Goal: Transaction & Acquisition: Purchase product/service

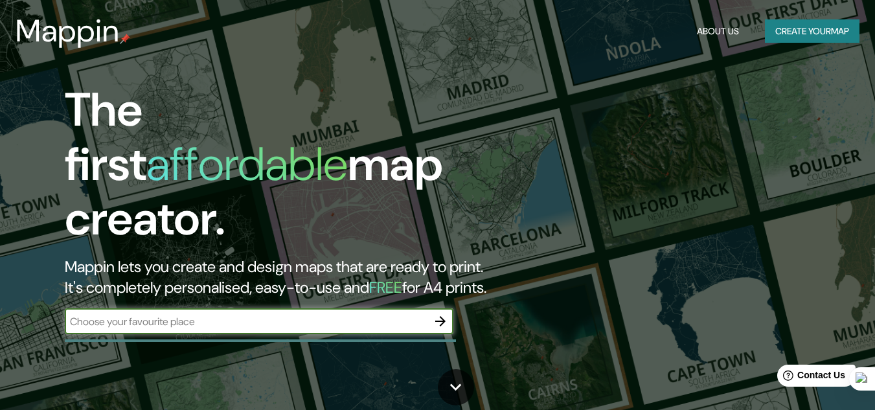
scroll to position [1, 0]
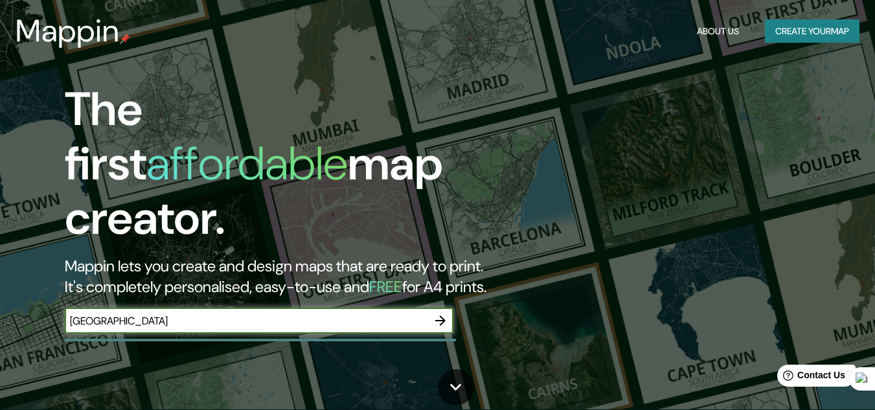
type input "Florencia"
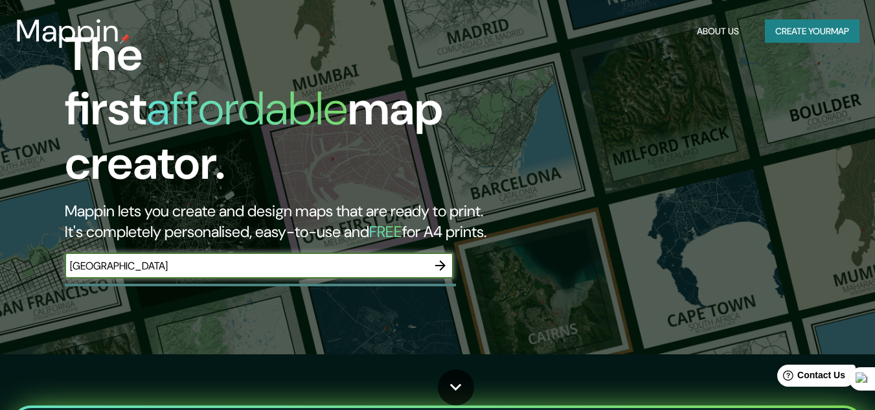
scroll to position [0, 0]
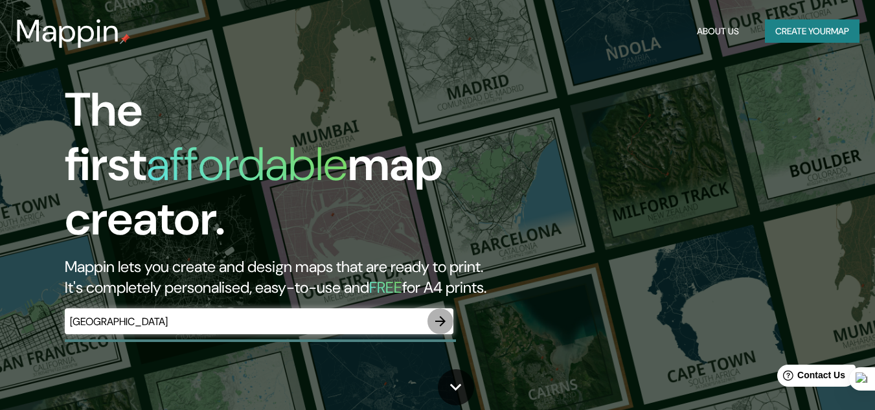
click at [438, 313] on icon "button" at bounding box center [440, 321] width 16 height 16
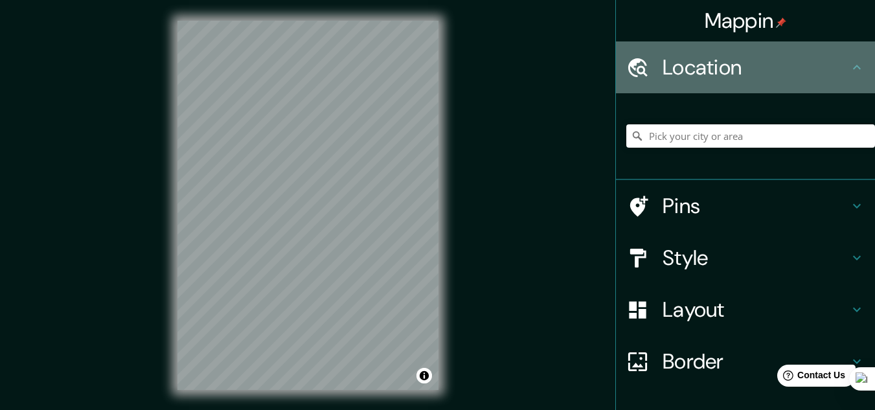
click at [768, 80] on h4 "Location" at bounding box center [755, 67] width 186 height 26
click at [849, 72] on icon at bounding box center [857, 68] width 16 height 16
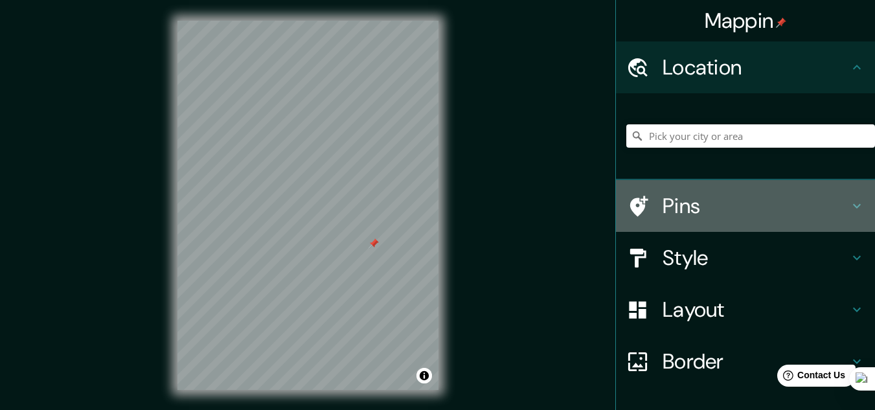
click at [662, 201] on h4 "Pins" at bounding box center [755, 206] width 186 height 26
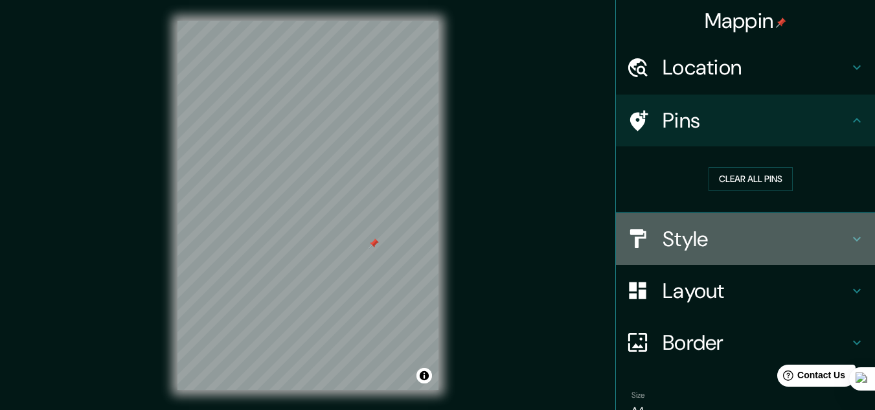
click at [700, 243] on h4 "Style" at bounding box center [755, 239] width 186 height 26
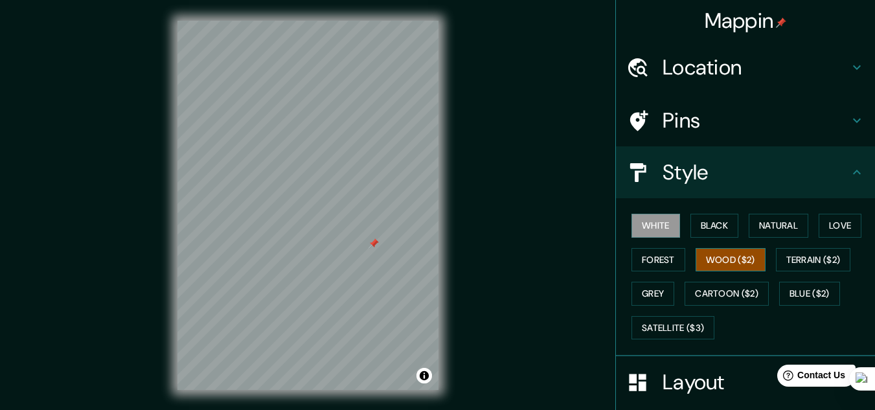
scroll to position [158, 0]
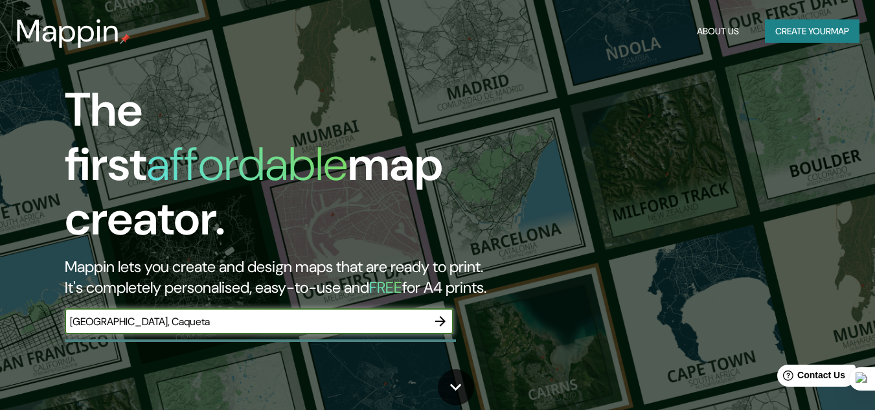
type input "Florencia, Caqueta"
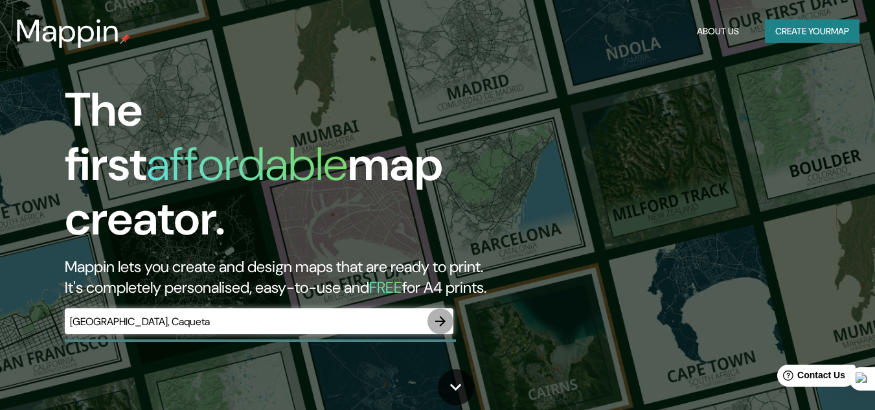
click at [443, 316] on icon "button" at bounding box center [440, 321] width 10 height 10
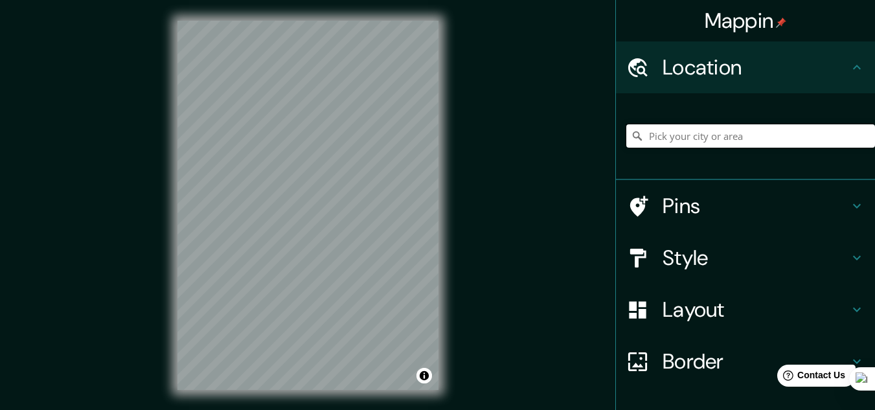
click at [713, 139] on input "Pick your city or area" at bounding box center [750, 135] width 249 height 23
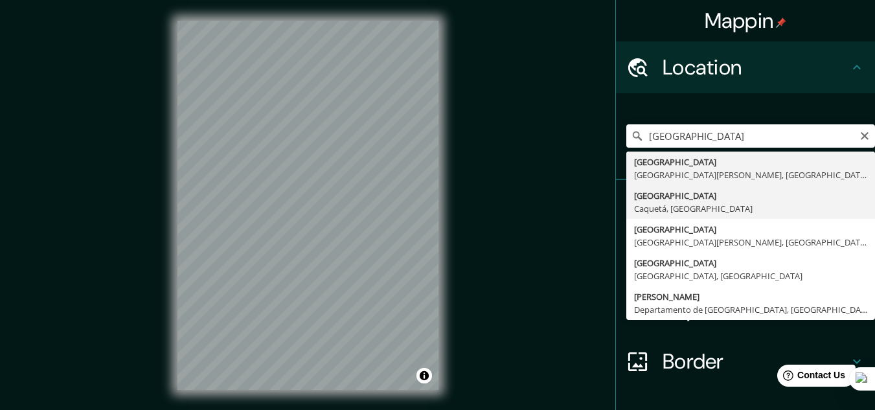
type input "Florencia, Caquetá, Colombia"
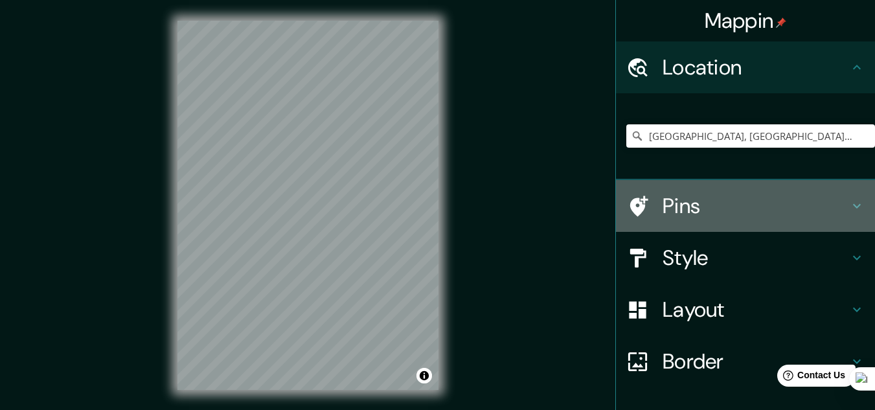
click at [849, 207] on icon at bounding box center [857, 206] width 16 height 16
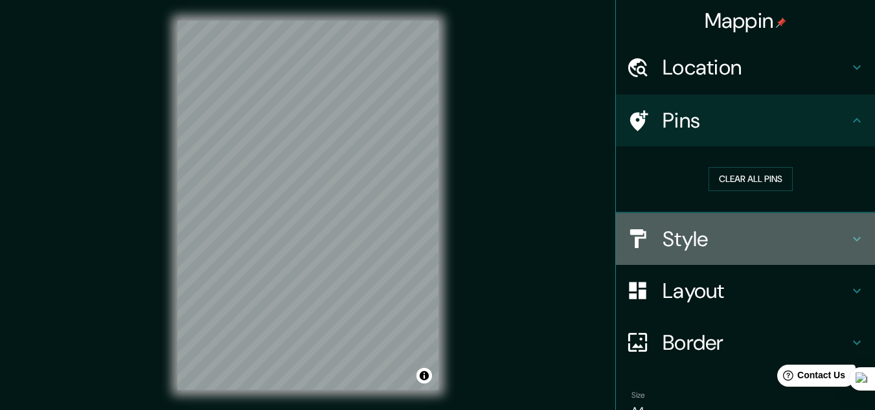
click at [851, 236] on icon at bounding box center [857, 239] width 16 height 16
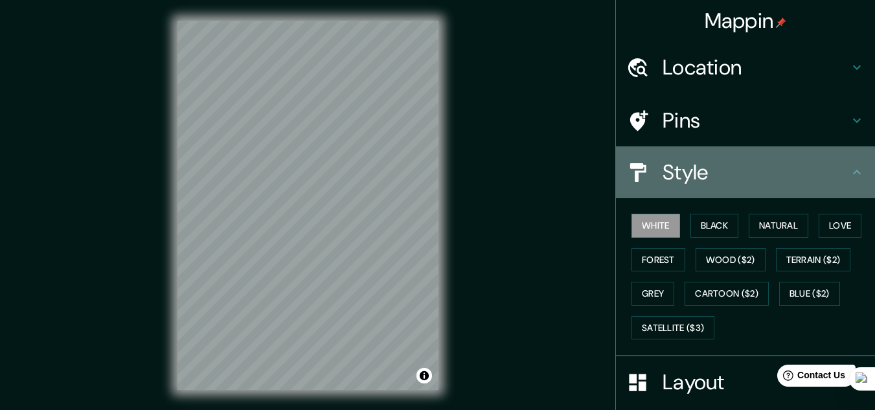
click at [849, 178] on icon at bounding box center [857, 172] width 16 height 16
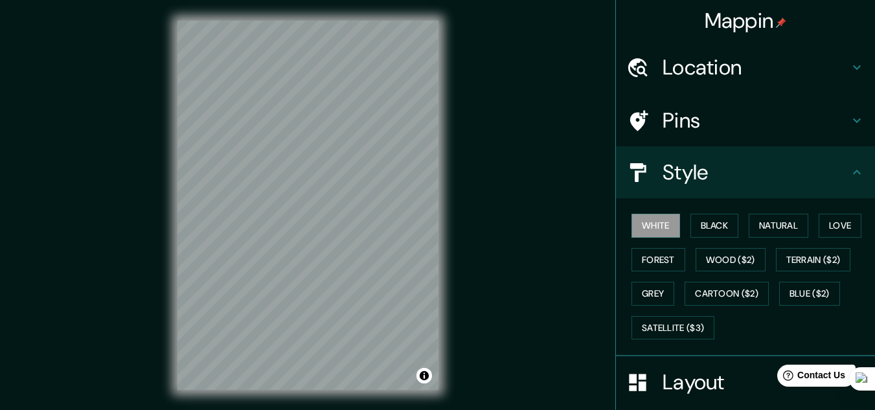
click at [844, 158] on div "Style" at bounding box center [745, 172] width 259 height 52
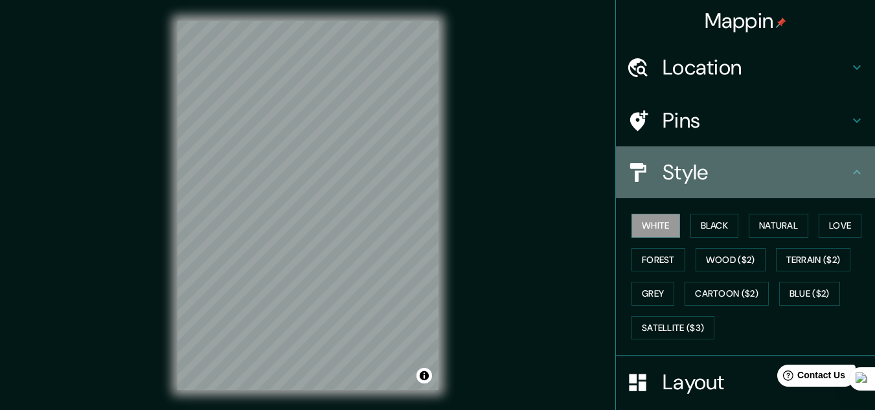
click at [849, 169] on icon at bounding box center [857, 172] width 16 height 16
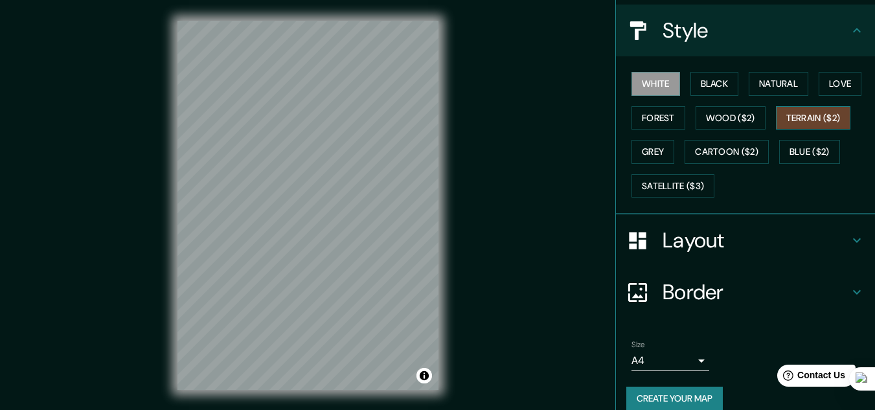
scroll to position [142, 0]
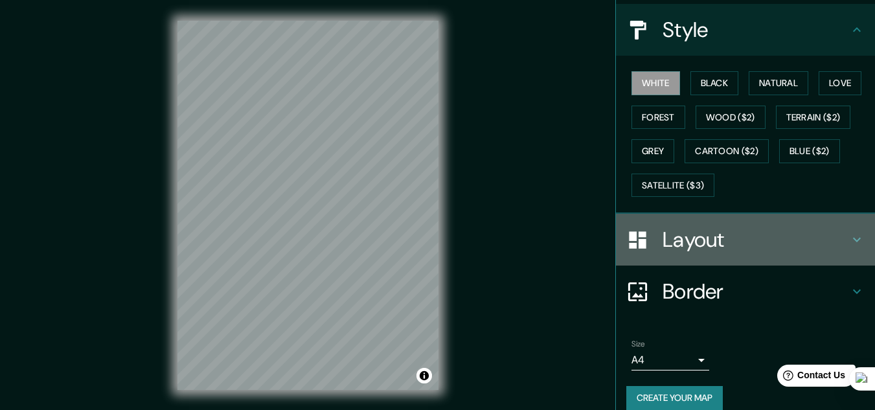
click at [849, 236] on icon at bounding box center [857, 240] width 16 height 16
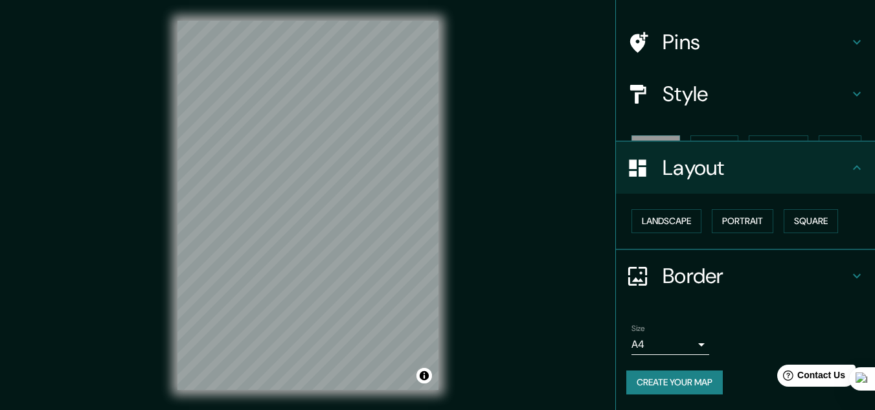
scroll to position [56, 0]
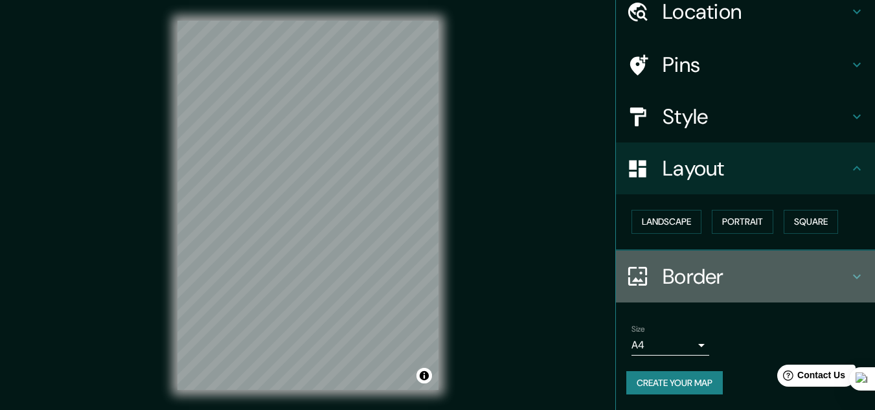
click at [849, 269] on icon at bounding box center [857, 277] width 16 height 16
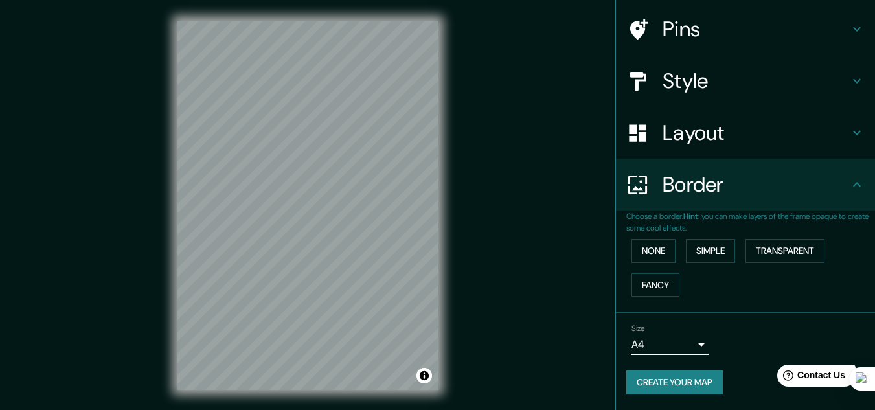
scroll to position [91, 0]
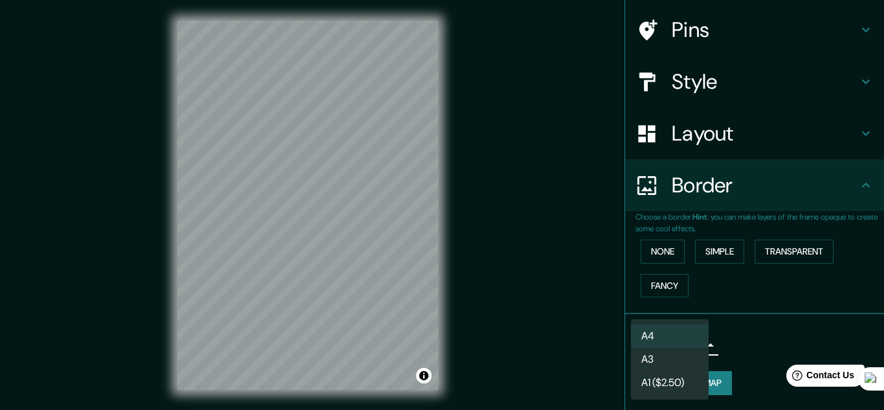
click at [690, 347] on body "Mappin Location Florencia, Caquetá, Colombia Pins Style Layout Border Choose a …" at bounding box center [442, 205] width 884 height 410
click at [769, 338] on div at bounding box center [442, 205] width 884 height 410
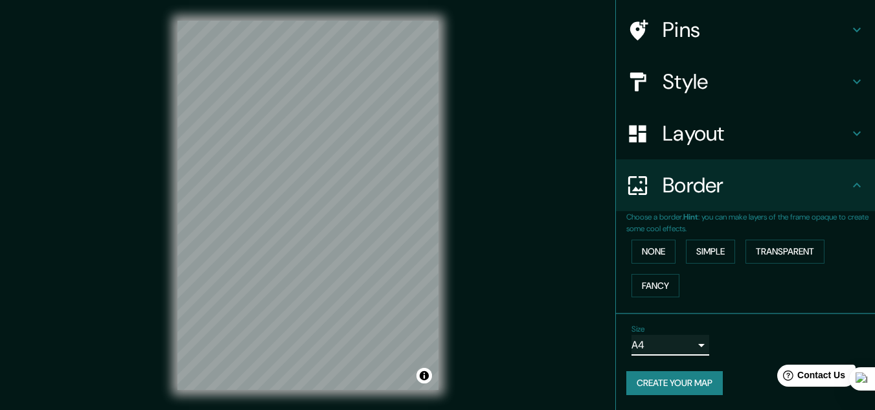
scroll to position [0, 0]
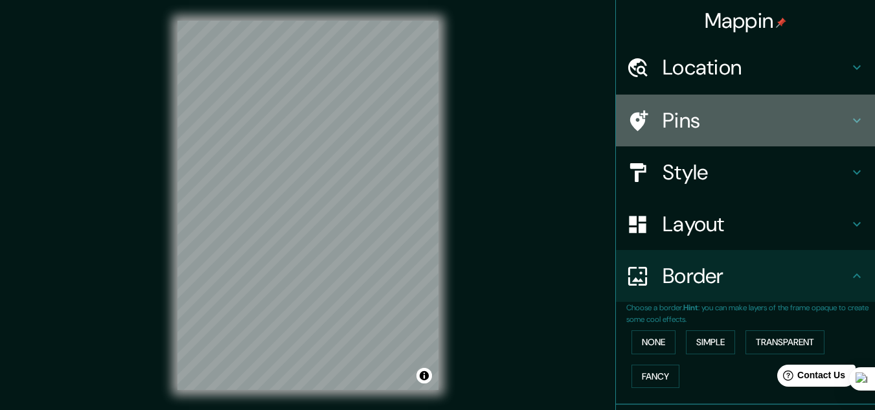
click at [831, 115] on h4 "Pins" at bounding box center [755, 120] width 186 height 26
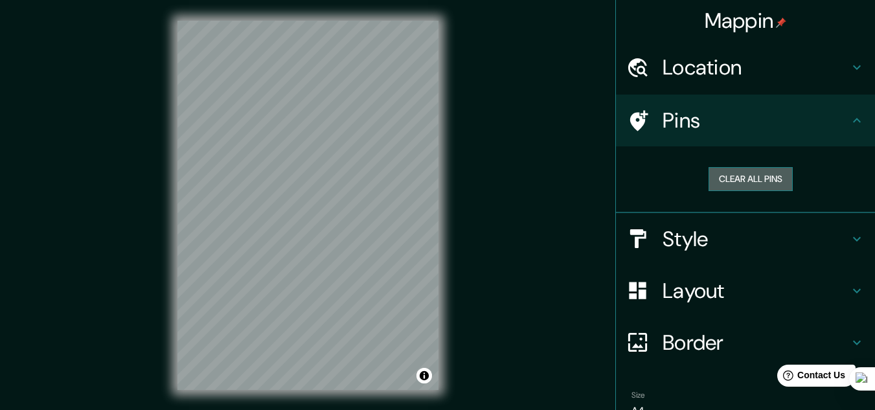
click at [759, 178] on button "Clear all pins" at bounding box center [750, 179] width 84 height 24
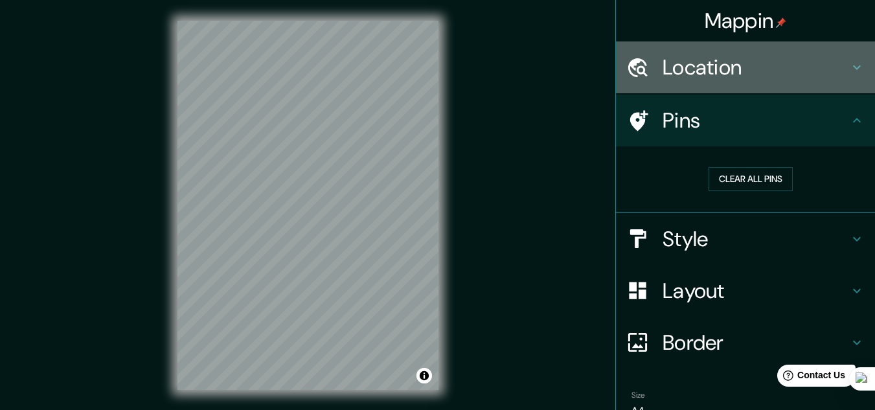
click at [849, 65] on icon at bounding box center [857, 68] width 16 height 16
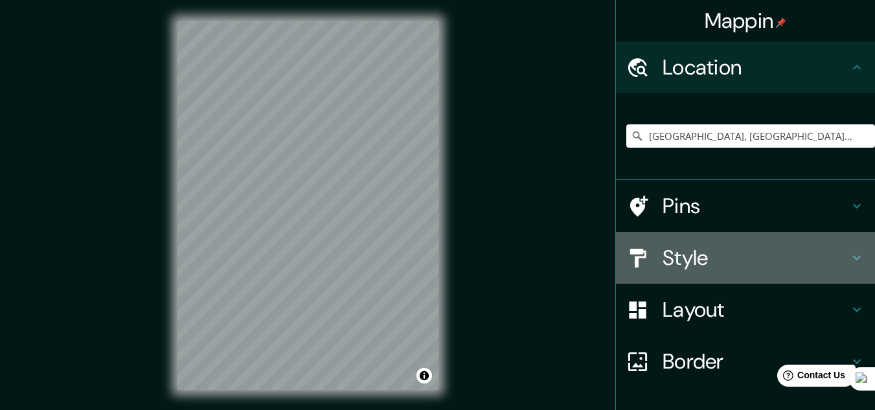
click at [849, 262] on icon at bounding box center [857, 258] width 16 height 16
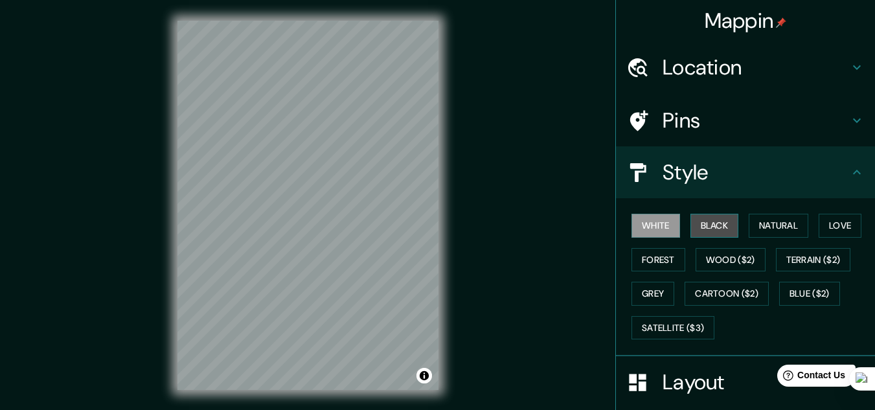
click at [711, 228] on button "Black" at bounding box center [714, 226] width 49 height 24
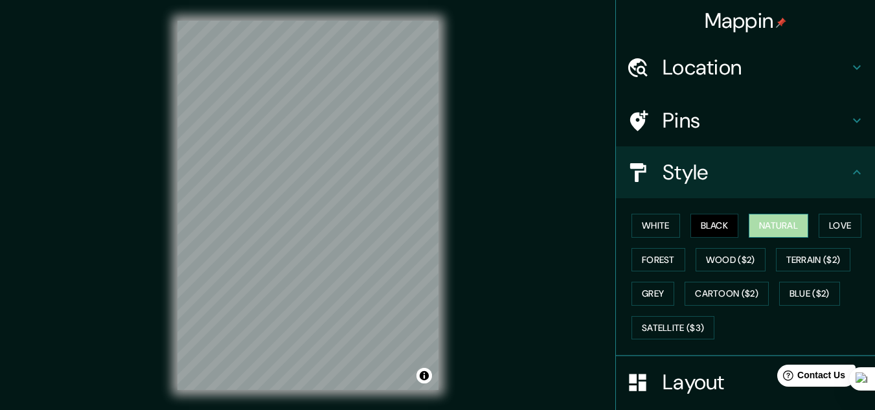
click at [776, 221] on button "Natural" at bounding box center [778, 226] width 60 height 24
click at [827, 229] on button "Love" at bounding box center [839, 226] width 43 height 24
click at [776, 222] on button "Natural" at bounding box center [778, 226] width 60 height 24
click at [664, 262] on button "Forest" at bounding box center [658, 260] width 54 height 24
click at [755, 223] on button "Natural" at bounding box center [778, 226] width 60 height 24
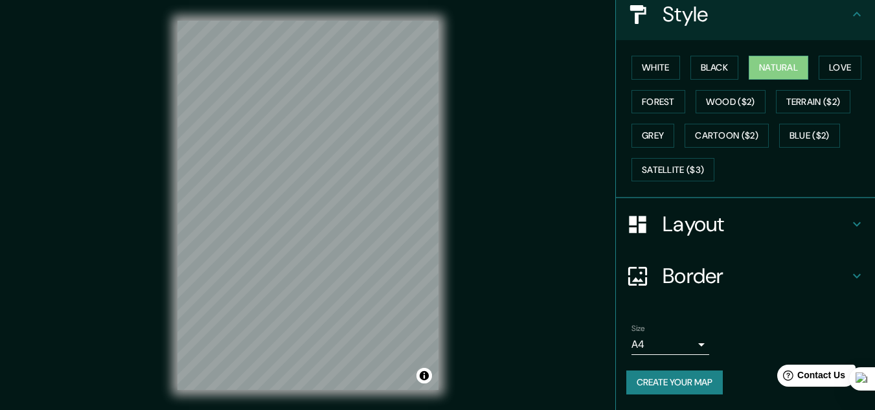
scroll to position [21, 0]
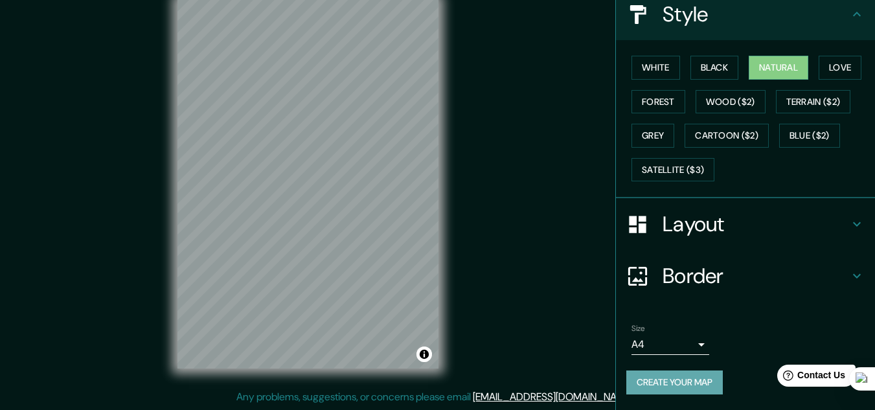
click at [684, 381] on button "Create your map" at bounding box center [674, 382] width 96 height 24
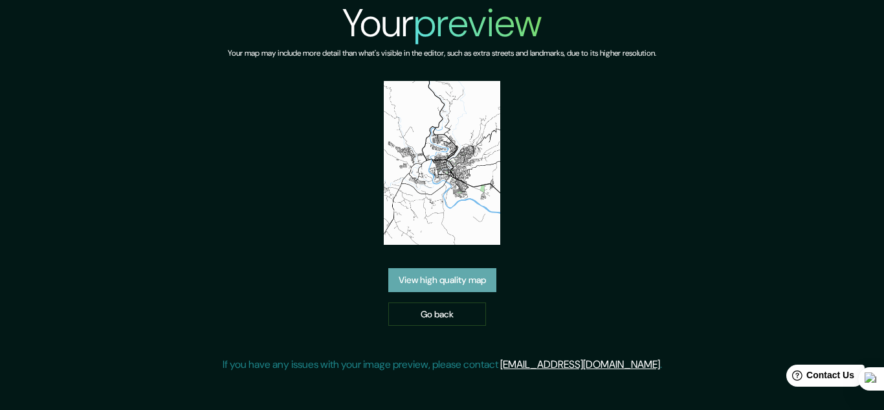
click at [452, 280] on link "View high quality map" at bounding box center [442, 280] width 108 height 24
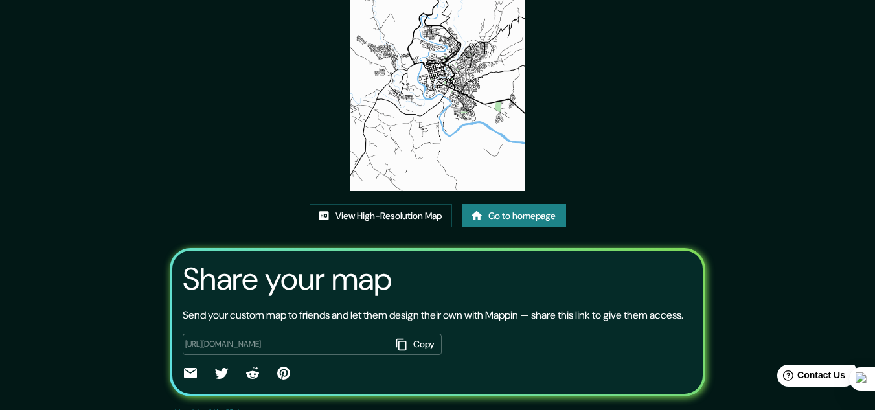
scroll to position [110, 0]
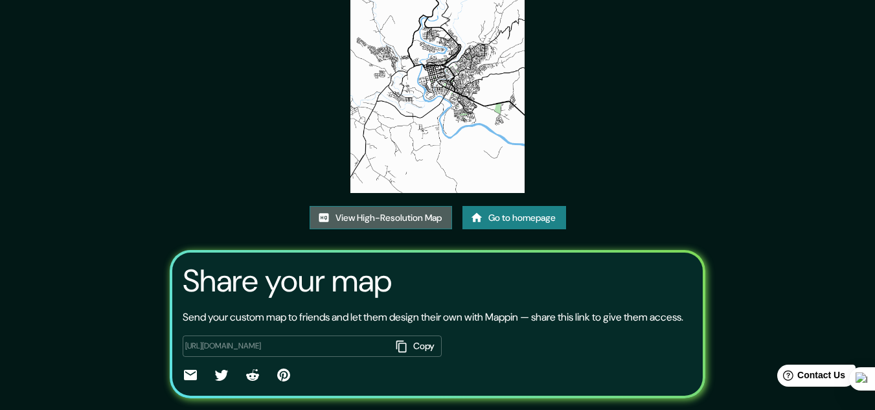
click at [416, 219] on link "View High-Resolution Map" at bounding box center [380, 218] width 142 height 24
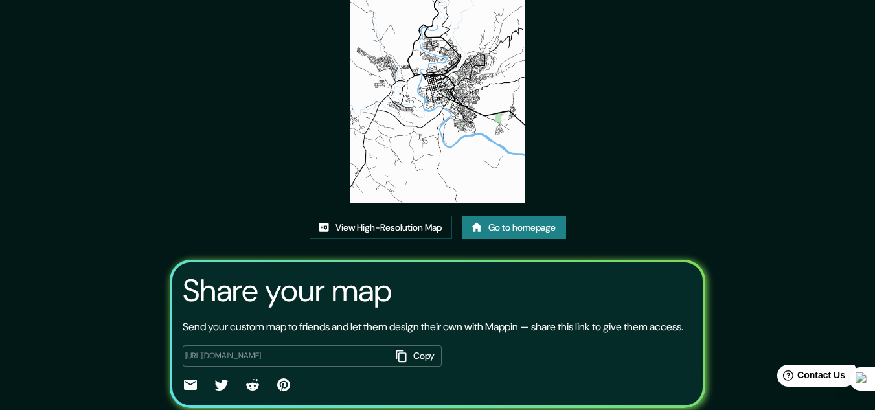
scroll to position [0, 0]
